Goal: Browse casually

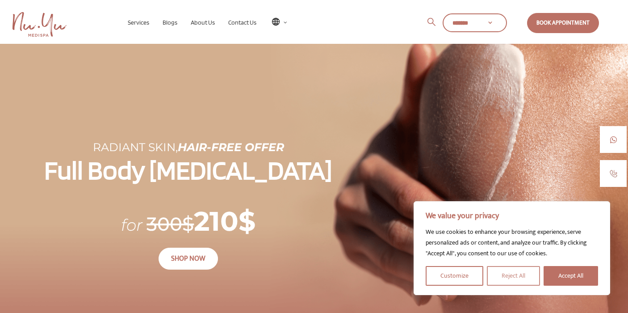
click at [519, 274] on button "Reject All" at bounding box center [513, 276] width 53 height 20
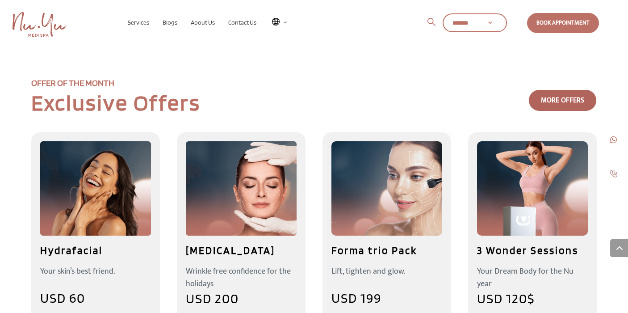
scroll to position [441, 0]
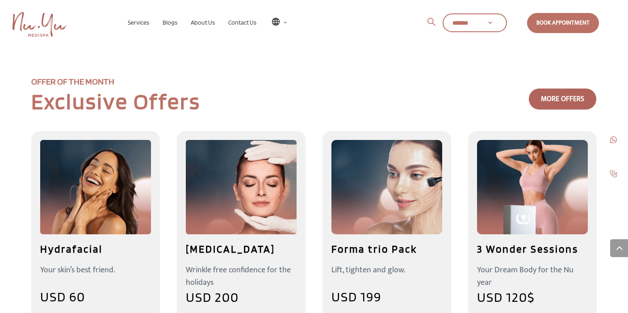
click at [95, 167] on img at bounding box center [95, 187] width 111 height 94
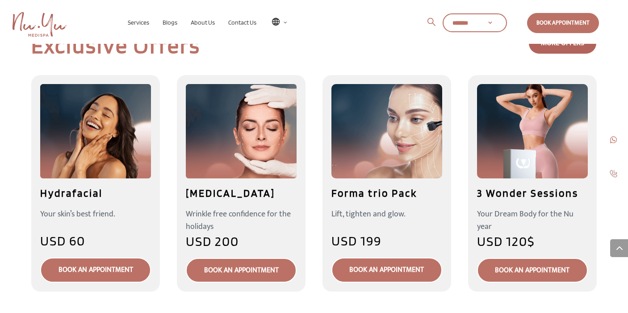
scroll to position [493, 0]
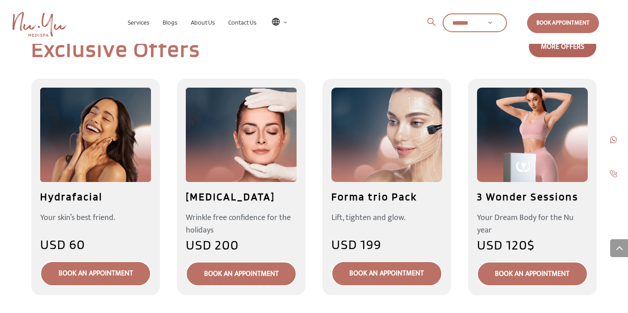
click at [122, 124] on img at bounding box center [95, 135] width 111 height 94
click at [86, 261] on link "book an appointment" at bounding box center [95, 273] width 111 height 25
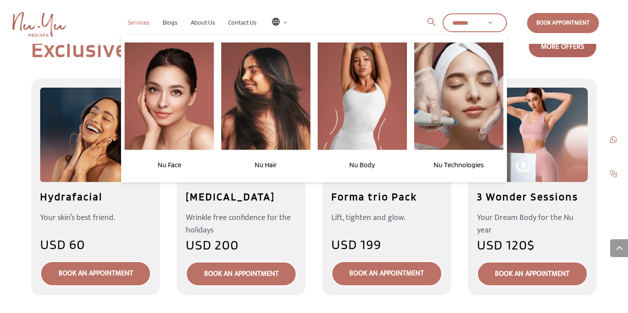
click at [133, 23] on span "Services" at bounding box center [138, 22] width 21 height 7
click at [189, 147] on img at bounding box center [169, 95] width 89 height 107
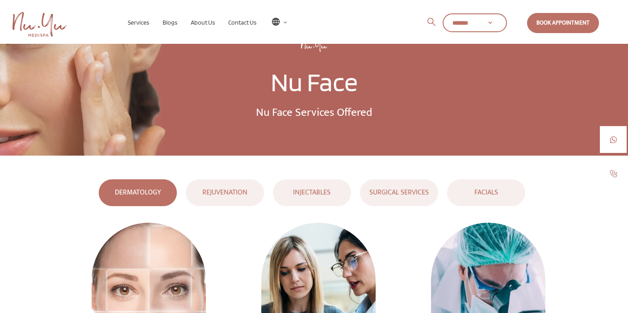
scroll to position [40, 0]
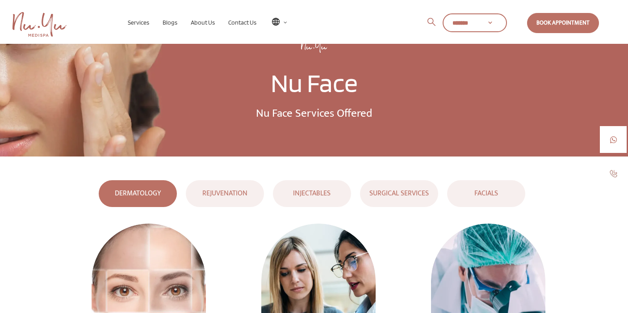
click at [233, 196] on div "REJUVENATION" at bounding box center [225, 193] width 74 height 12
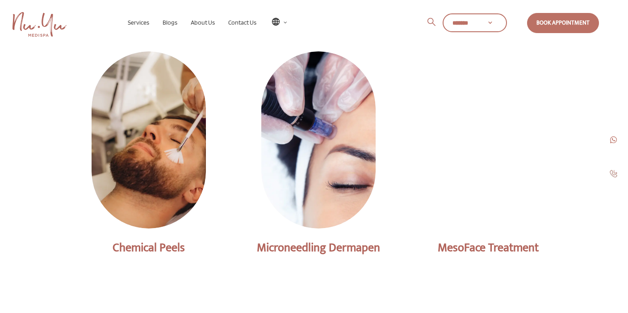
scroll to position [215, 0]
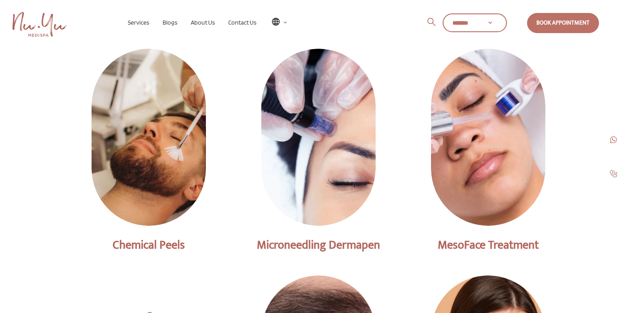
click at [155, 243] on div "Chemical Peels" at bounding box center [148, 245] width 143 height 12
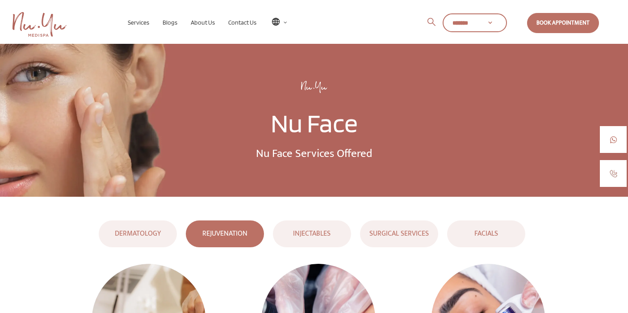
scroll to position [0, 0]
click at [329, 236] on div "INJECTABLES" at bounding box center [312, 233] width 74 height 12
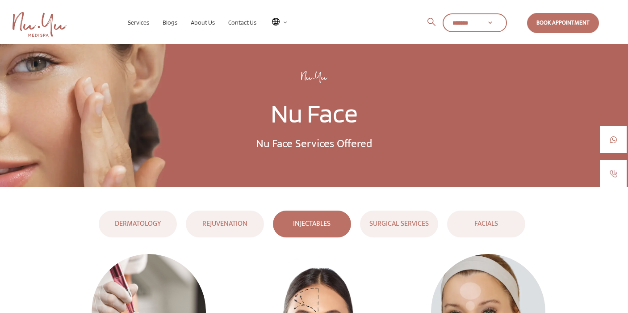
scroll to position [1, 0]
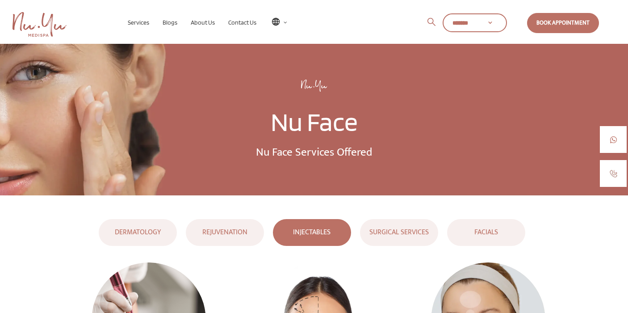
click at [402, 228] on div "SURGICAL SERVICES" at bounding box center [399, 232] width 74 height 12
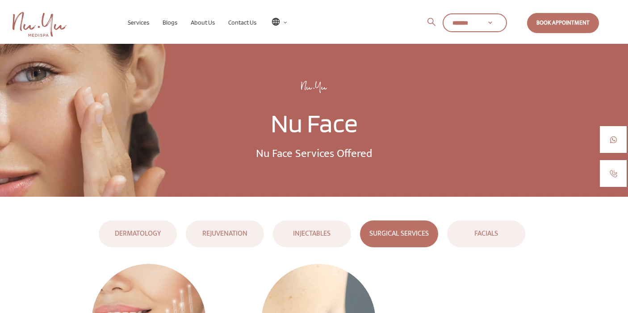
scroll to position [0, 0]
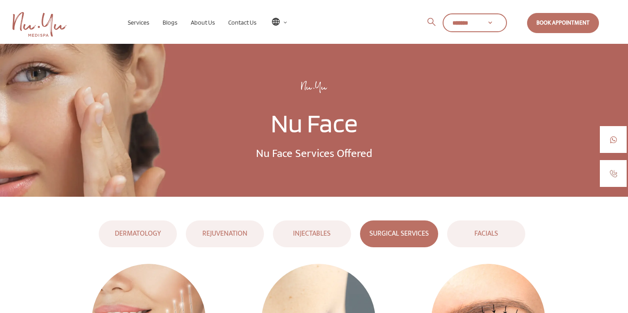
click at [492, 239] on div "FACIALS" at bounding box center [486, 233] width 74 height 12
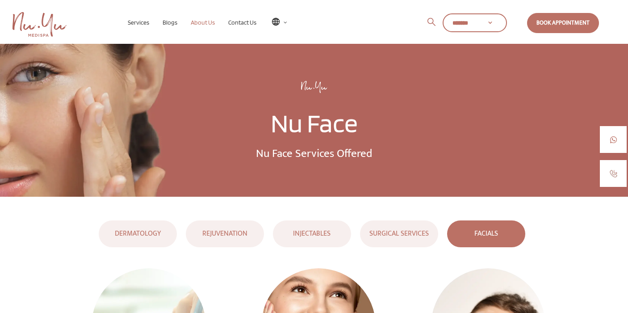
click at [200, 25] on span "About Us" at bounding box center [203, 22] width 24 height 7
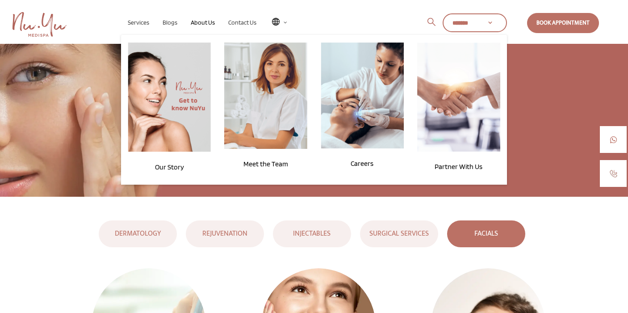
click at [475, 102] on img at bounding box center [458, 96] width 83 height 109
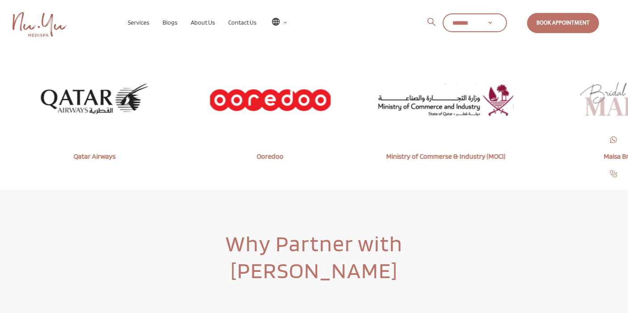
scroll to position [266, 0]
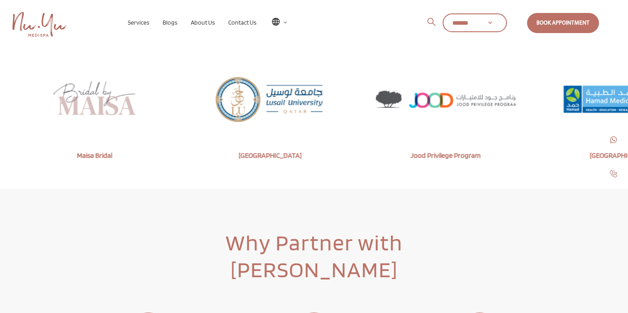
click at [50, 24] on img at bounding box center [40, 24] width 54 height 25
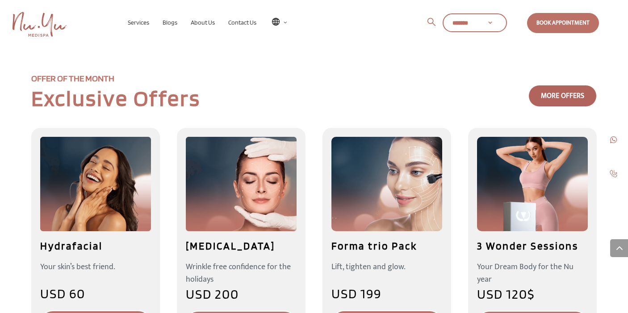
scroll to position [445, 0]
